Goal: Task Accomplishment & Management: Manage account settings

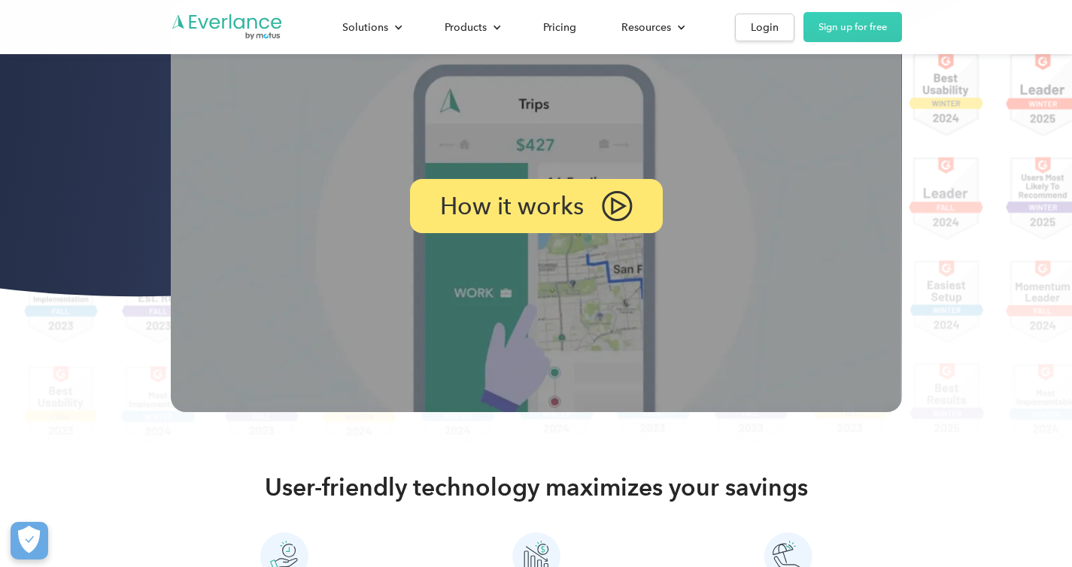
scroll to position [1547, 0]
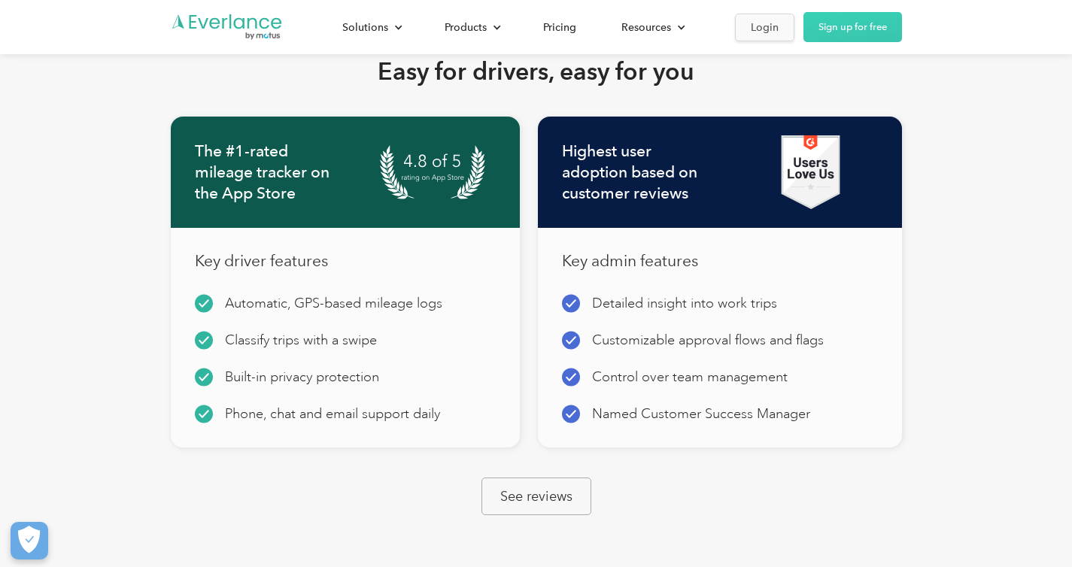
click at [776, 29] on div "Login" at bounding box center [765, 27] width 28 height 19
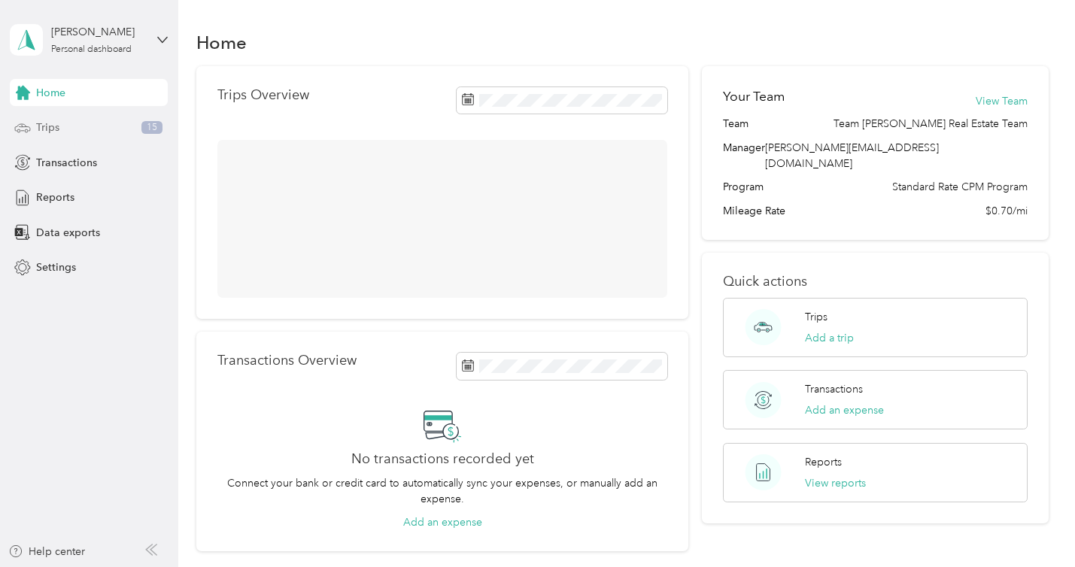
click at [91, 130] on div "Trips 15" at bounding box center [89, 127] width 158 height 27
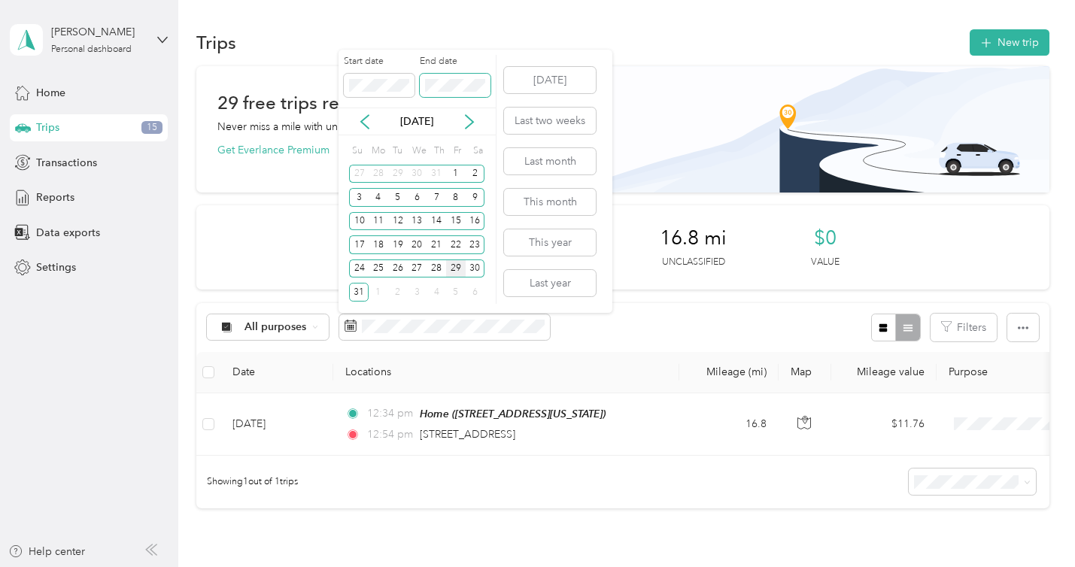
click at [422, 83] on span at bounding box center [455, 86] width 71 height 24
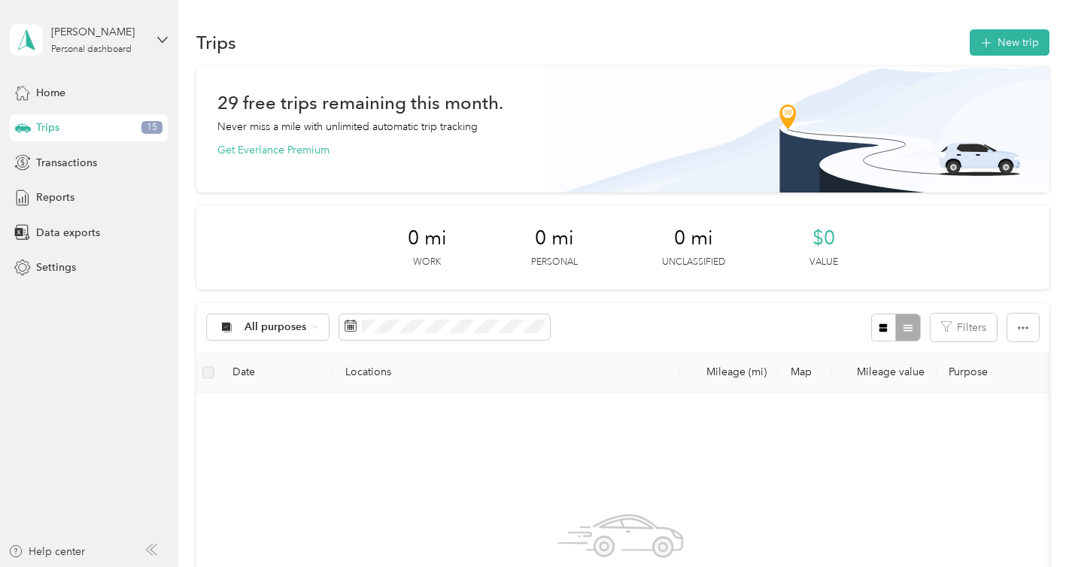
click at [282, 279] on div "0 mi Work 0 mi Personal 0 mi Unclassified $0 Value" at bounding box center [622, 247] width 852 height 84
click at [283, 314] on div "All purposes" at bounding box center [378, 328] width 343 height 28
click at [284, 325] on span "All purposes" at bounding box center [275, 327] width 62 height 11
click at [281, 404] on span "Team [PERSON_NAME] Real Estate Team" at bounding box center [347, 407] width 206 height 16
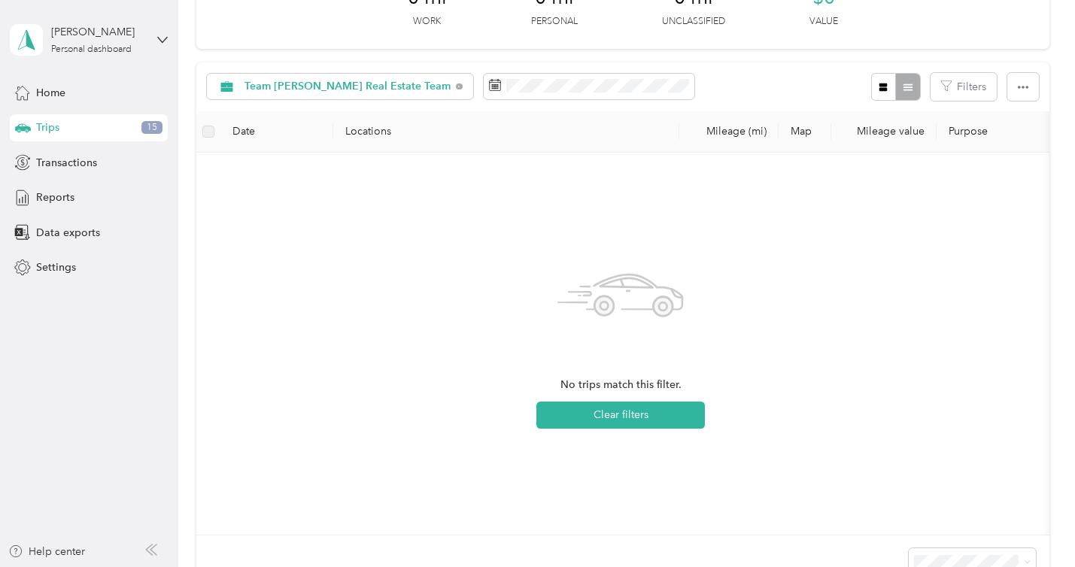
scroll to position [250, 0]
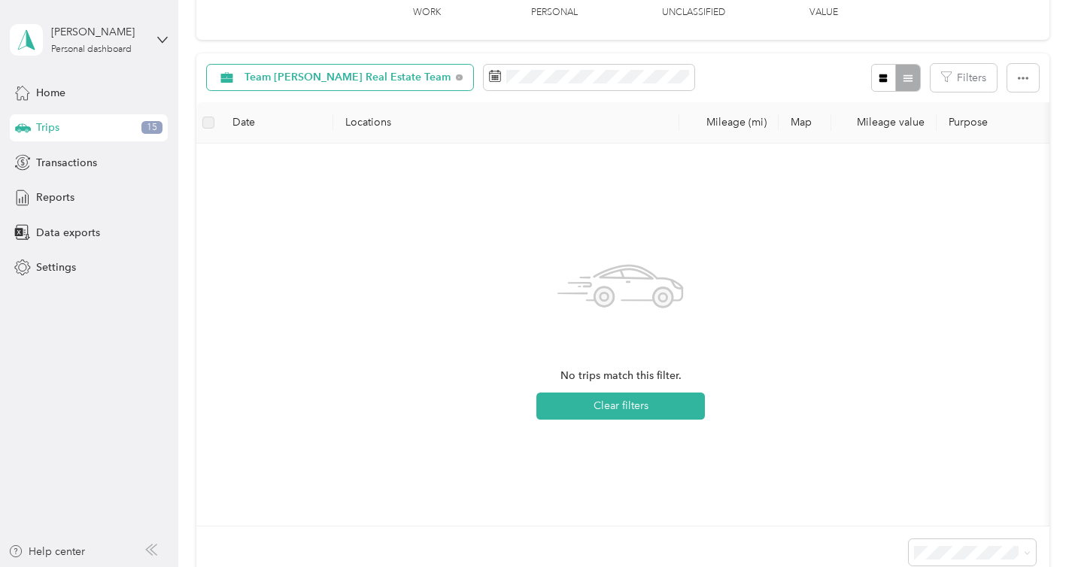
click at [327, 87] on div "Team [PERSON_NAME] Real Estate Team" at bounding box center [340, 78] width 266 height 26
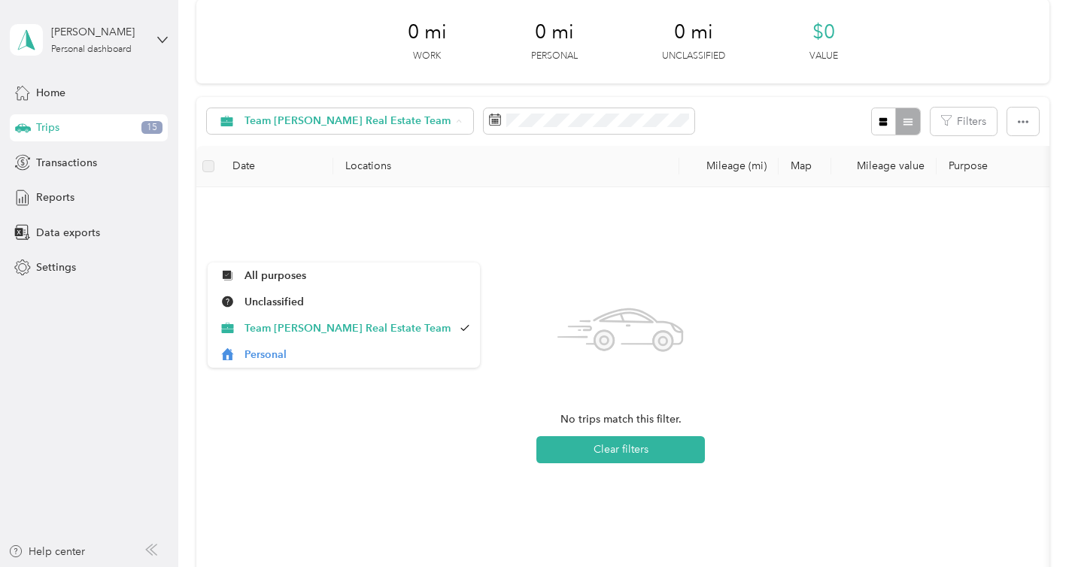
scroll to position [0, 0]
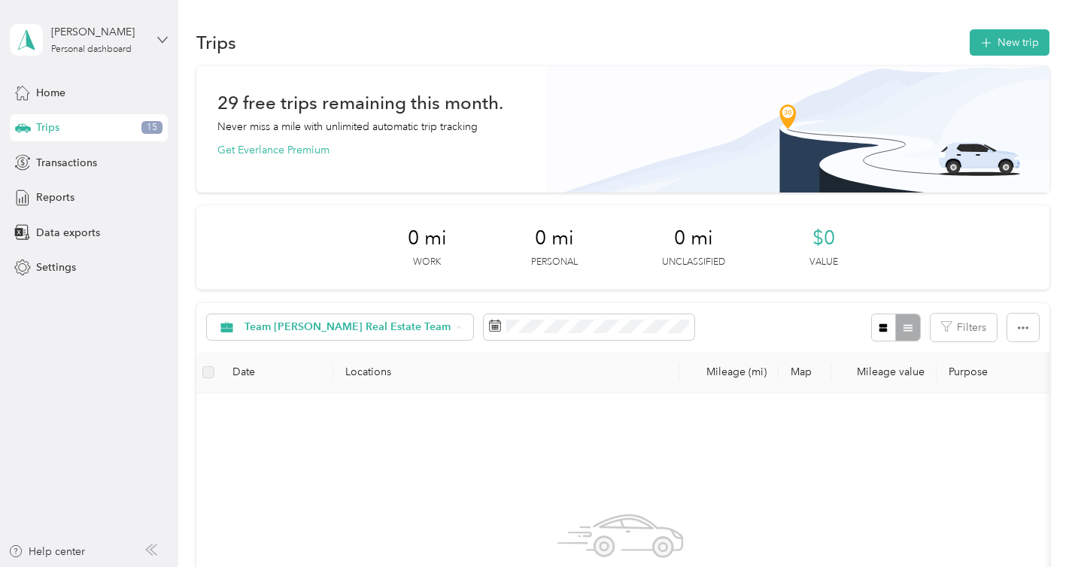
click at [163, 41] on icon at bounding box center [162, 39] width 9 height 5
click at [61, 112] on div "Log out" at bounding box center [169, 124] width 296 height 26
